Goal: Navigation & Orientation: Understand site structure

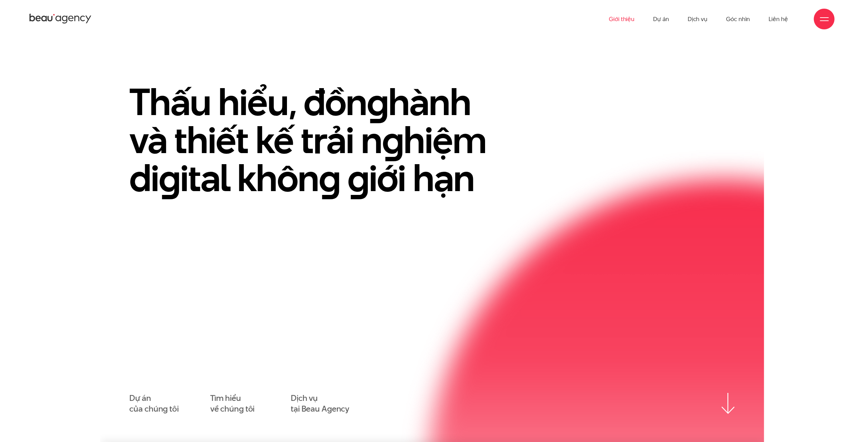
click at [628, 17] on link "Giới thiệu" at bounding box center [622, 19] width 26 height 38
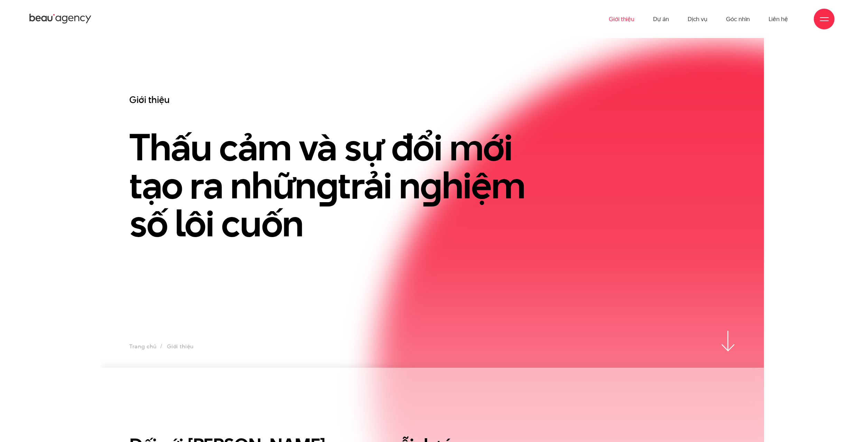
scroll to position [35, 0]
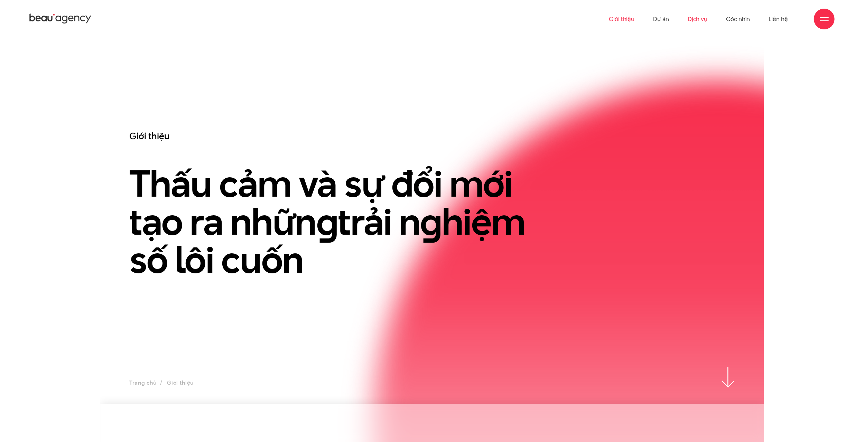
click at [690, 19] on link "Dịch vụ" at bounding box center [698, 19] width 20 height 38
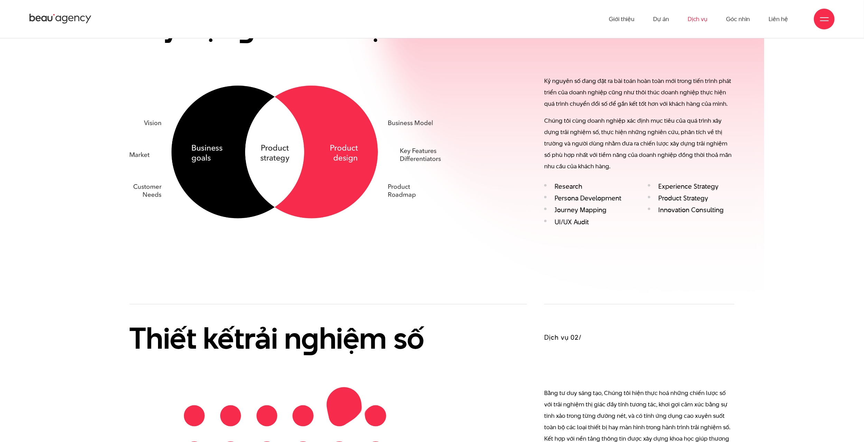
scroll to position [657, 0]
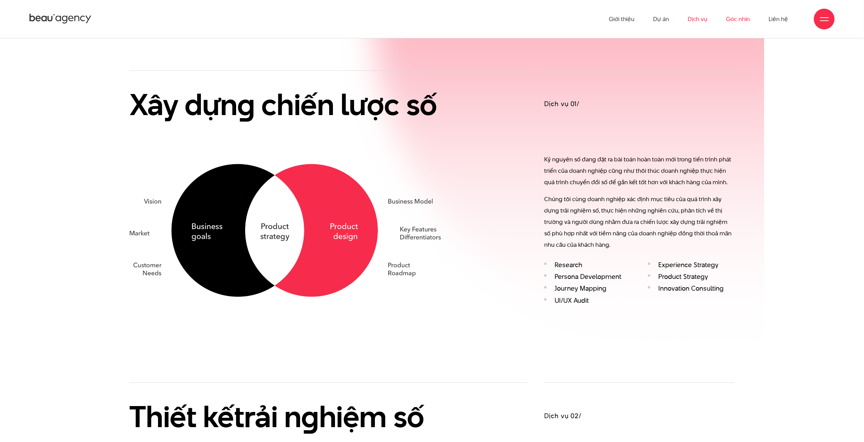
click at [733, 20] on link "Góc nhìn" at bounding box center [738, 19] width 24 height 38
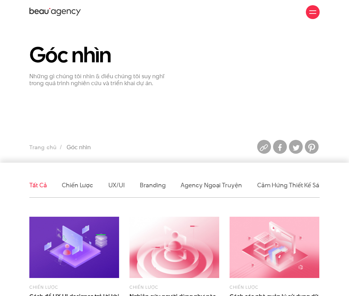
click at [313, 22] on div "Giới thiệu Dự án Dịch vụ Góc nhìn Liên hệ" at bounding box center [174, 12] width 291 height 24
click at [312, 13] on span at bounding box center [313, 13] width 7 height 1
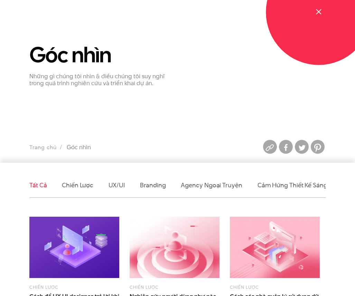
click at [314, 5] on div "Giới thiệu Dự án Dịch vụ Góc nhìn Liên hệ" at bounding box center [177, 12] width 296 height 24
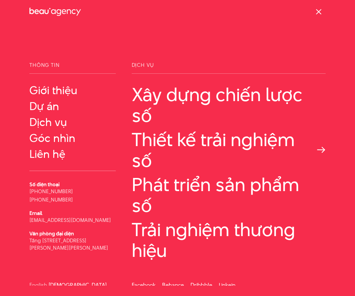
click at [186, 149] on link "Thiết kế trải nghiệm số" at bounding box center [229, 149] width 194 height 41
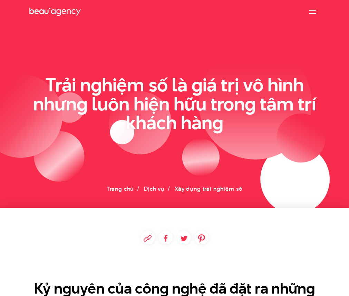
click at [317, 11] on div at bounding box center [313, 12] width 14 height 14
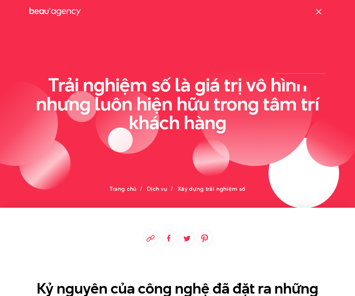
click at [323, 11] on div at bounding box center [319, 12] width 14 height 14
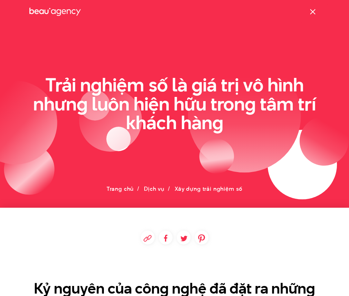
click at [316, 10] on div at bounding box center [313, 12] width 7 height 7
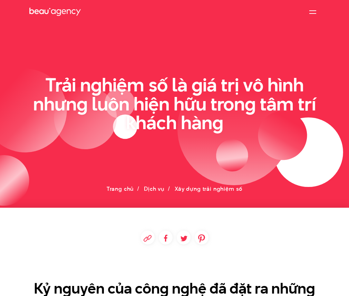
click at [311, 9] on div at bounding box center [313, 12] width 7 height 7
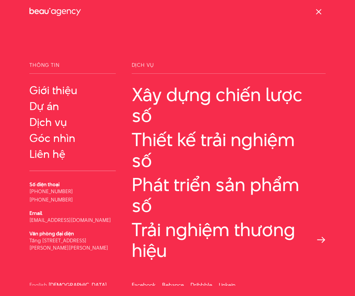
click at [169, 223] on link "Trải nghiệm thương hiệu" at bounding box center [229, 239] width 194 height 41
click at [229, 177] on link "Phát triển sản phẩm số" at bounding box center [229, 194] width 194 height 41
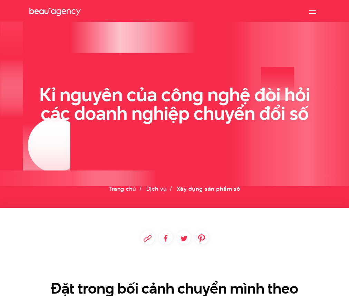
click at [77, 14] on icon at bounding box center [55, 12] width 52 height 10
